Goal: Feedback & Contribution: Submit feedback/report problem

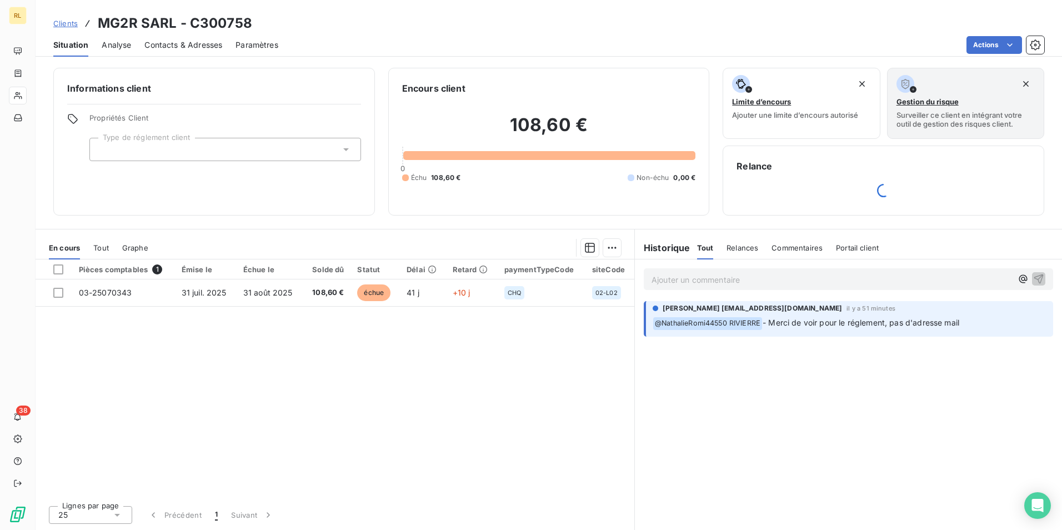
click at [684, 278] on p "Ajouter un commentaire ﻿" at bounding box center [832, 280] width 361 height 14
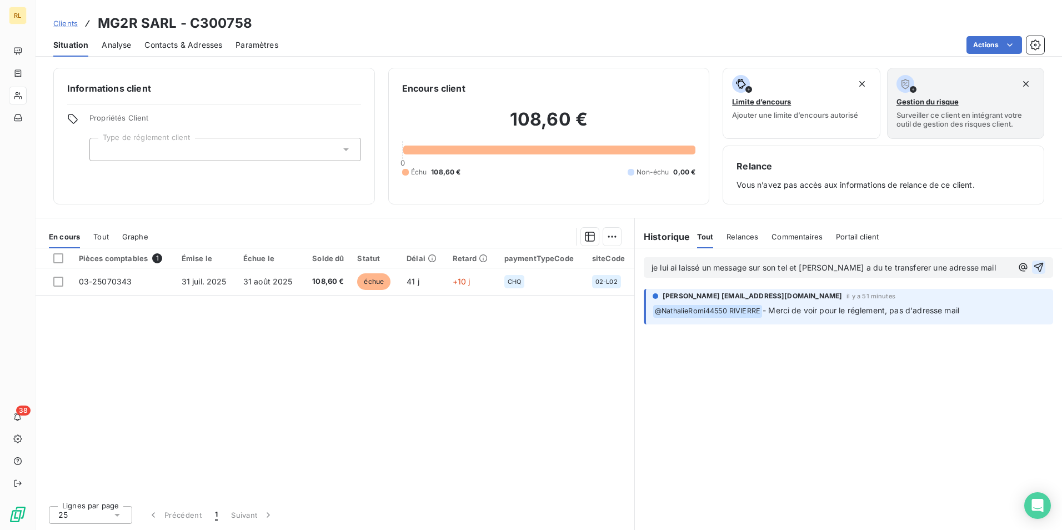
click at [1040, 266] on icon "button" at bounding box center [1039, 267] width 11 height 11
